Goal: Information Seeking & Learning: Learn about a topic

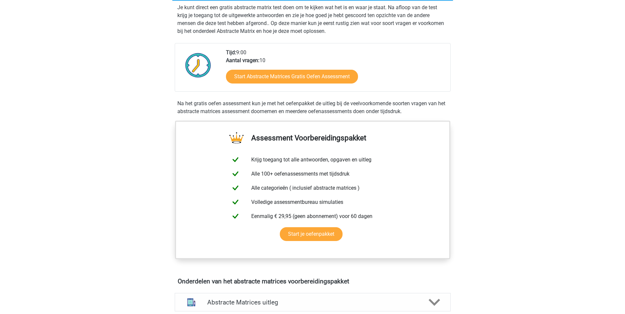
scroll to position [134, 0]
click at [256, 73] on link "Start Abstracte Matrices Gratis Oefen Assessment" at bounding box center [292, 76] width 152 height 16
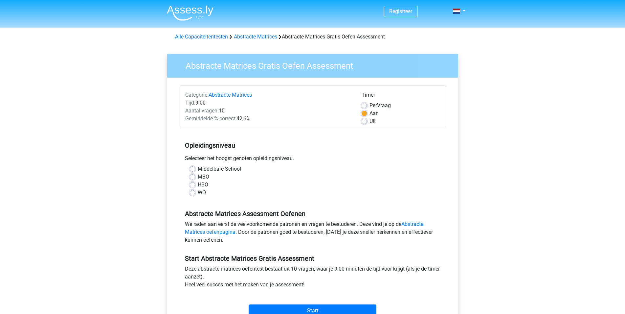
scroll to position [33, 0]
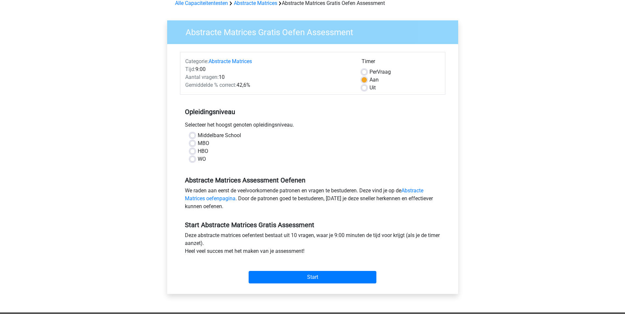
click at [202, 159] on label "WO" at bounding box center [202, 159] width 8 height 8
click at [195, 159] on input "WO" at bounding box center [192, 158] width 5 height 7
radio input "true"
click at [301, 275] on input "Start" at bounding box center [313, 277] width 128 height 12
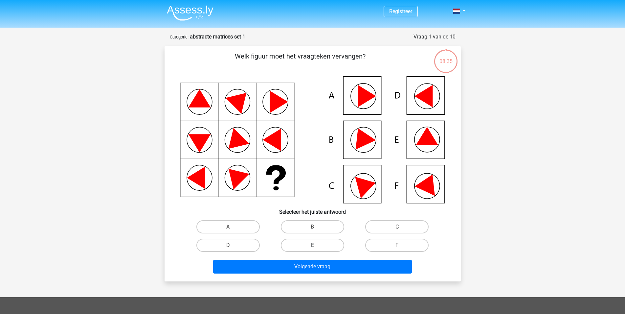
click at [333, 248] on label "E" at bounding box center [312, 244] width 63 height 13
click at [317, 248] on input "E" at bounding box center [314, 247] width 4 height 4
radio input "true"
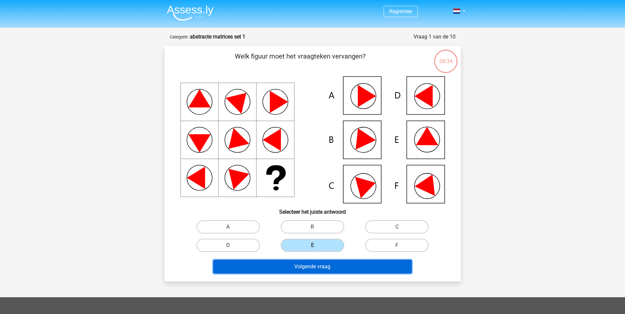
click at [320, 267] on button "Volgende vraag" at bounding box center [312, 266] width 199 height 14
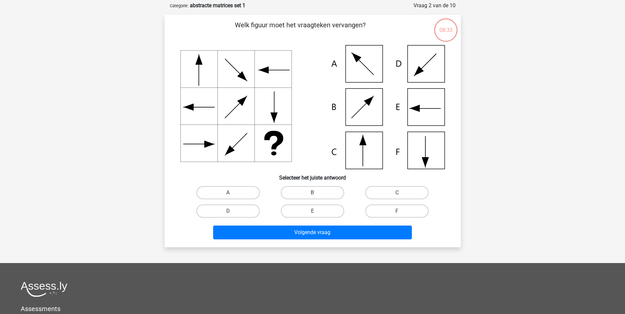
scroll to position [33, 0]
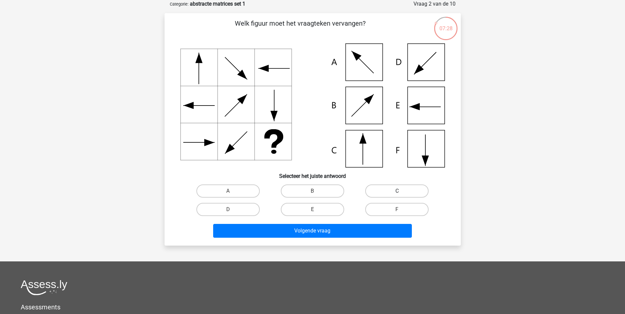
click at [397, 188] on label "C" at bounding box center [396, 190] width 63 height 13
click at [397, 191] on input "C" at bounding box center [399, 193] width 4 height 4
radio input "true"
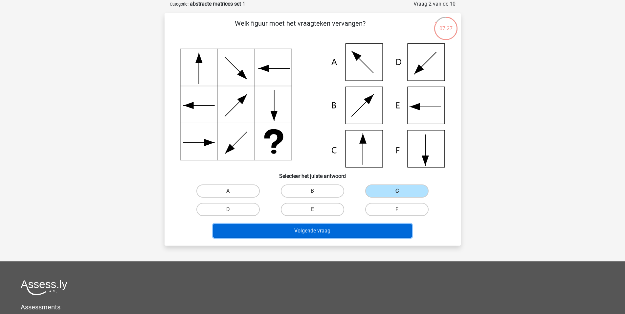
click at [341, 229] on button "Volgende vraag" at bounding box center [312, 231] width 199 height 14
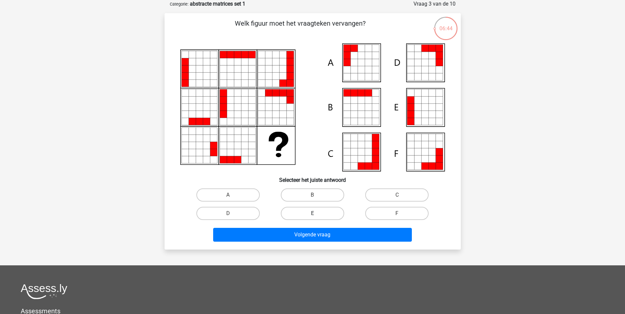
click at [309, 218] on label "E" at bounding box center [312, 213] width 63 height 13
click at [312, 217] on input "E" at bounding box center [314, 215] width 4 height 4
radio input "true"
click at [243, 193] on label "A" at bounding box center [227, 194] width 63 height 13
click at [232, 195] on input "A" at bounding box center [230, 197] width 4 height 4
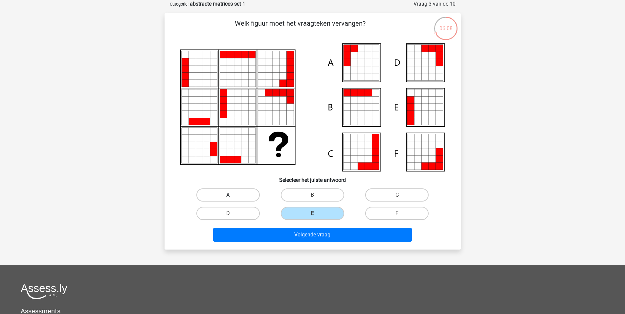
radio input "true"
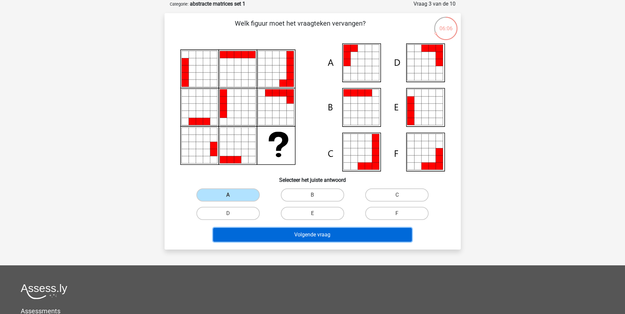
click at [260, 231] on button "Volgende vraag" at bounding box center [312, 235] width 199 height 14
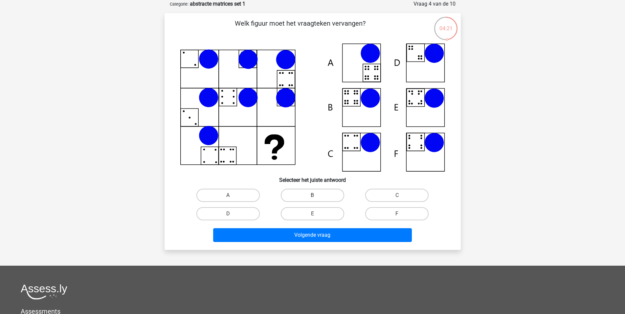
click at [325, 193] on label "B" at bounding box center [312, 194] width 63 height 13
click at [317, 195] on input "B" at bounding box center [314, 197] width 4 height 4
radio input "true"
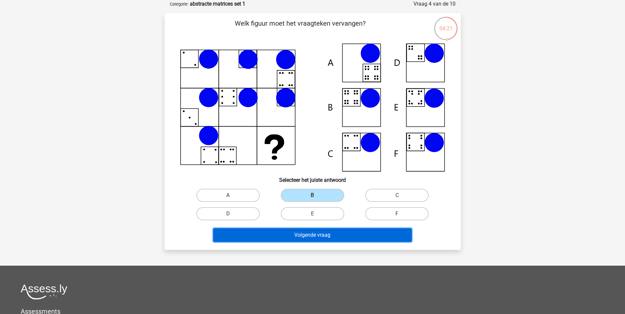
click at [319, 229] on button "Volgende vraag" at bounding box center [312, 235] width 199 height 14
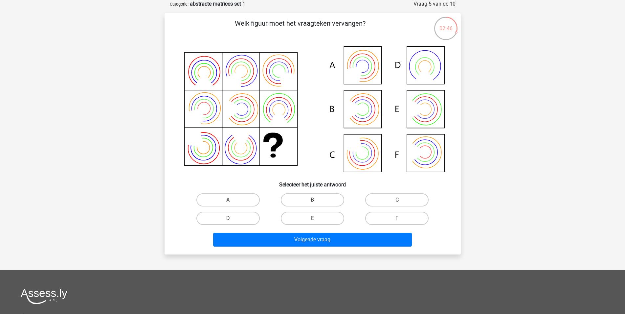
click at [304, 203] on label "B" at bounding box center [312, 199] width 63 height 13
click at [312, 203] on input "B" at bounding box center [314, 202] width 4 height 4
radio input "true"
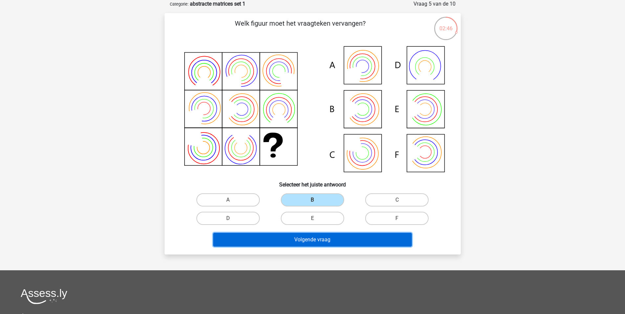
click at [305, 233] on button "Volgende vraag" at bounding box center [312, 239] width 199 height 14
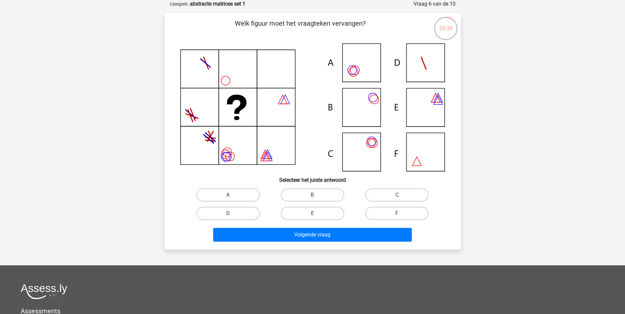
drag, startPoint x: 221, startPoint y: 187, endPoint x: 235, endPoint y: 203, distance: 20.9
click at [221, 187] on div "A" at bounding box center [228, 195] width 84 height 18
click at [247, 199] on label "A" at bounding box center [227, 194] width 63 height 13
click at [232, 199] on input "A" at bounding box center [230, 197] width 4 height 4
radio input "true"
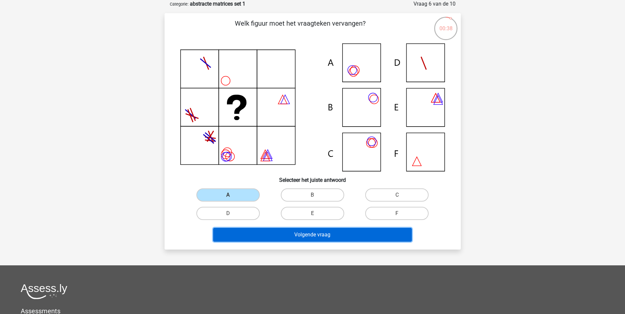
click at [279, 233] on button "Volgende vraag" at bounding box center [312, 235] width 199 height 14
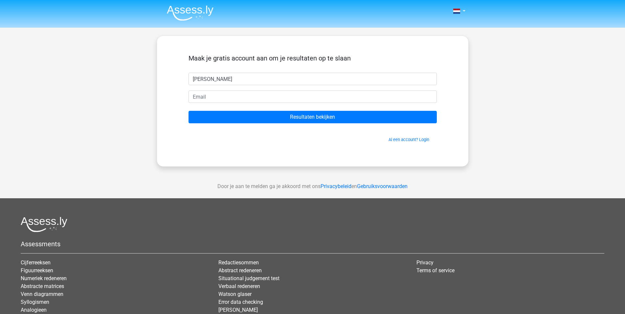
type input "hannah"
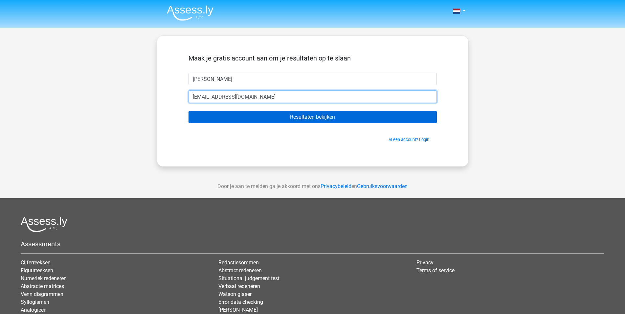
type input "hannahtobbackx@gmail.com"
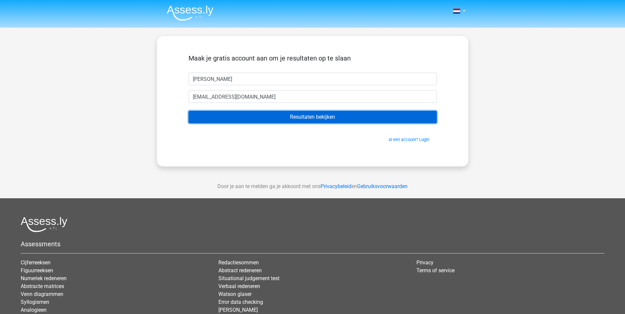
click at [295, 118] on input "Resultaten bekijken" at bounding box center [312, 117] width 248 height 12
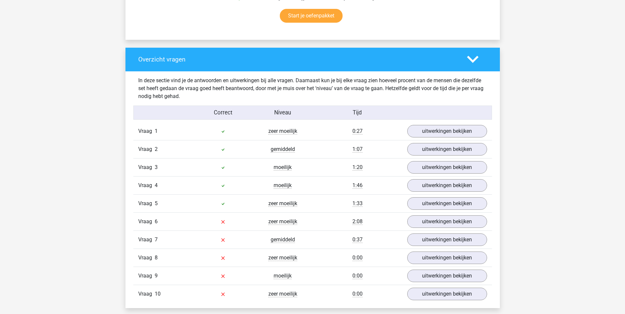
scroll to position [469, 0]
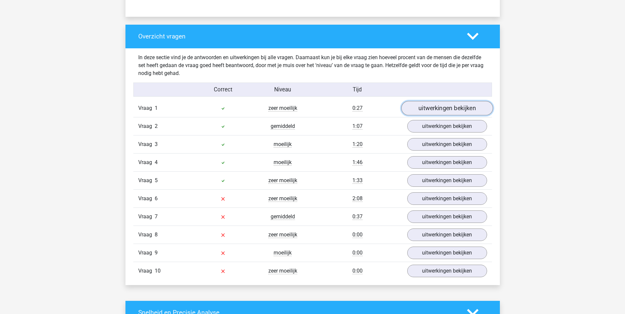
click at [420, 110] on link "uitwerkingen bekijken" at bounding box center [447, 108] width 92 height 14
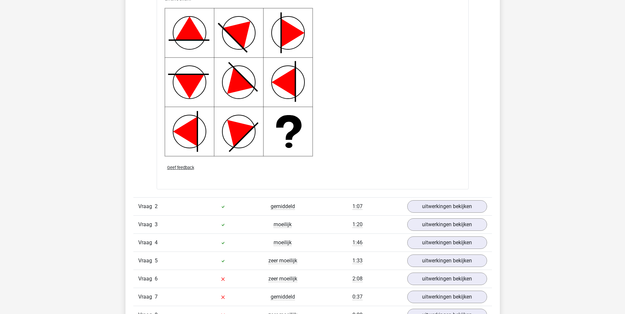
scroll to position [868, 0]
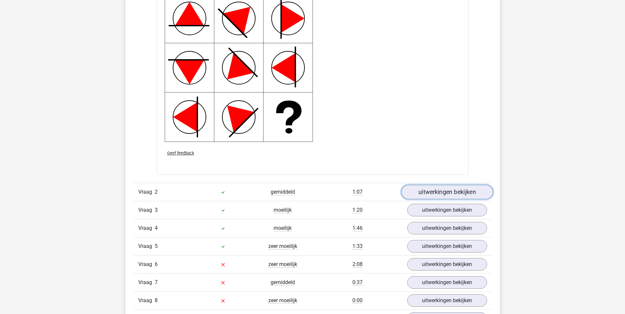
click at [425, 193] on link "uitwerkingen bekijken" at bounding box center [447, 192] width 92 height 14
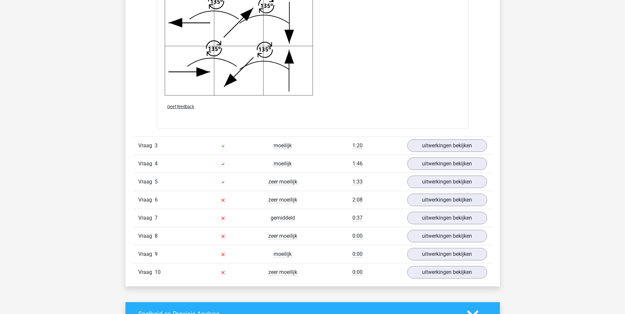
scroll to position [1389, 0]
click at [416, 142] on link "uitwerkingen bekijken" at bounding box center [447, 145] width 92 height 14
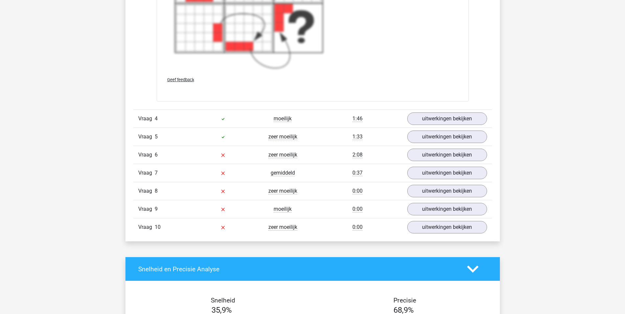
scroll to position [1947, 0]
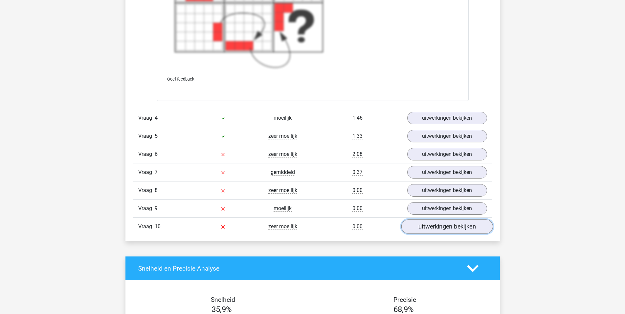
click at [417, 223] on link "uitwerkingen bekijken" at bounding box center [447, 226] width 92 height 14
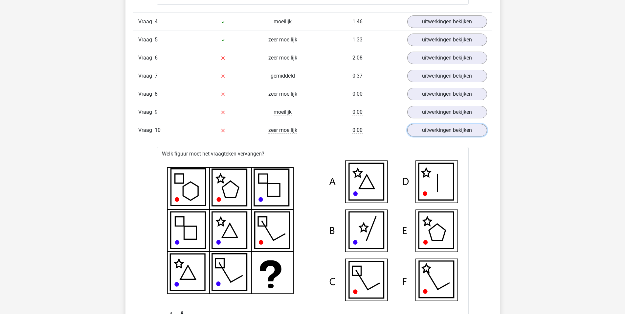
scroll to position [2014, 0]
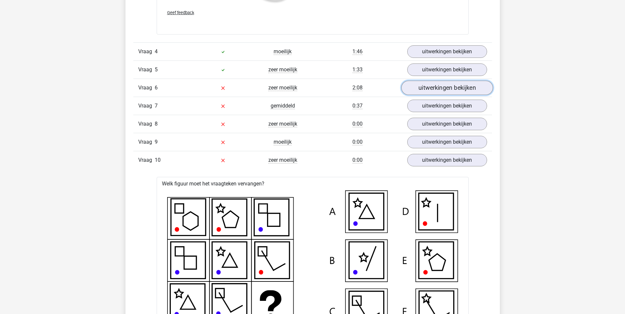
click at [433, 85] on link "uitwerkingen bekijken" at bounding box center [447, 87] width 92 height 14
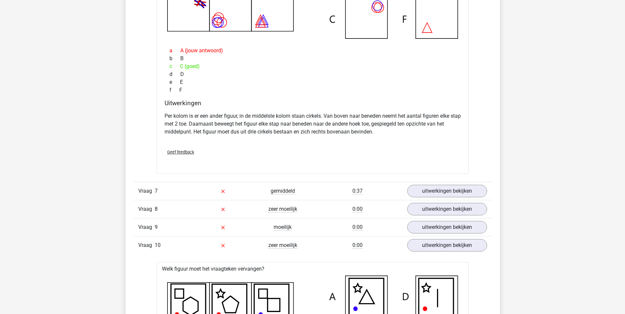
scroll to position [2235, 0]
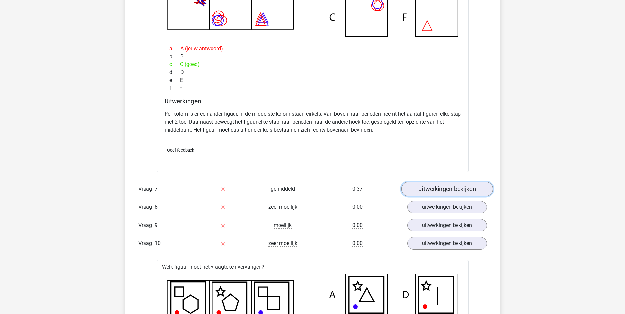
click at [412, 191] on link "uitwerkingen bekijken" at bounding box center [447, 189] width 92 height 14
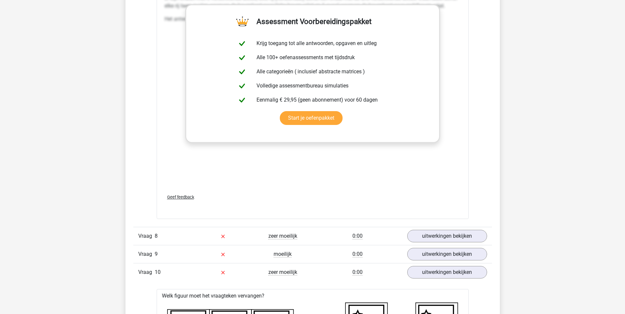
scroll to position [2688, 0]
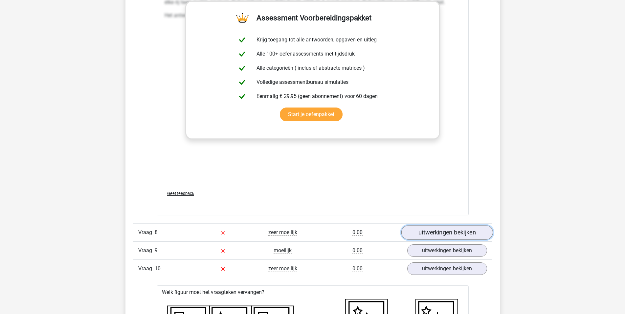
click at [442, 231] on link "uitwerkingen bekijken" at bounding box center [447, 232] width 92 height 14
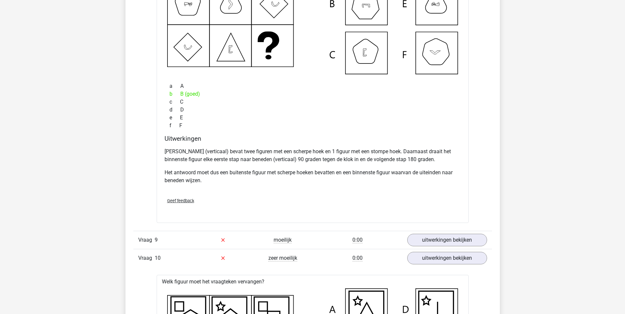
scroll to position [3022, 0]
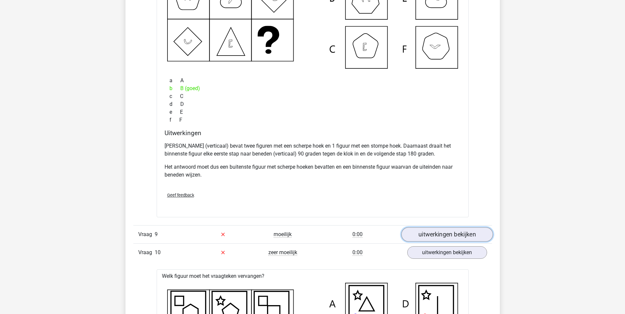
click at [472, 232] on link "uitwerkingen bekijken" at bounding box center [447, 234] width 92 height 14
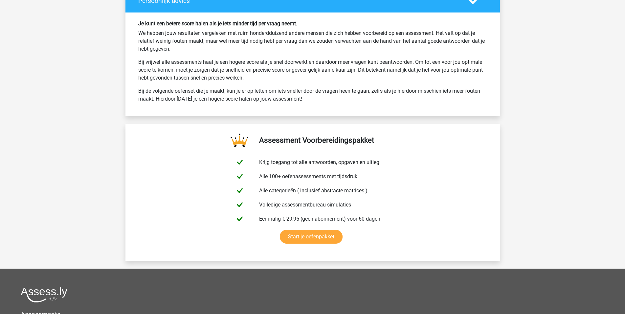
scroll to position [4549, 0]
